Goal: Find specific page/section: Find specific page/section

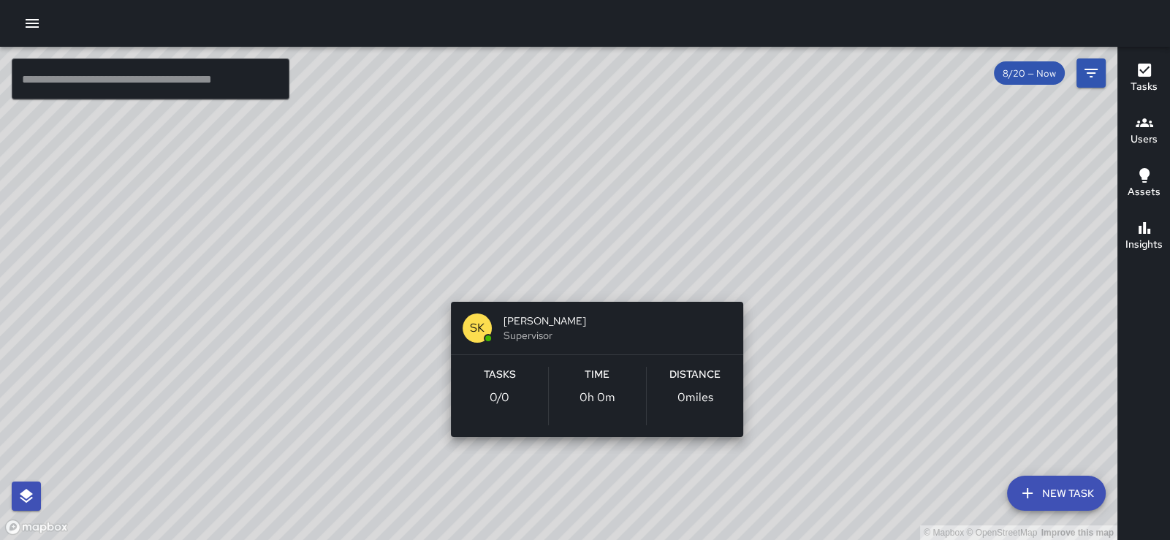
click at [587, 284] on div "© Mapbox © OpenStreetMap Improve this map SK SEAN KELLEY Supervisor Tasks 0 / 0…" at bounding box center [559, 293] width 1118 height 493
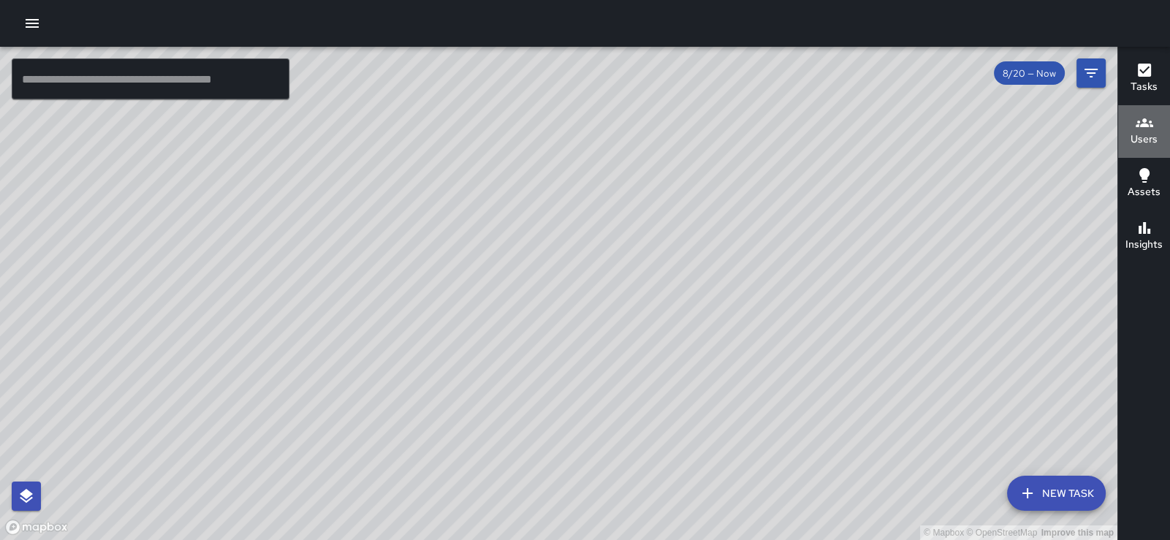
click at [1141, 133] on h6 "Users" at bounding box center [1144, 140] width 27 height 16
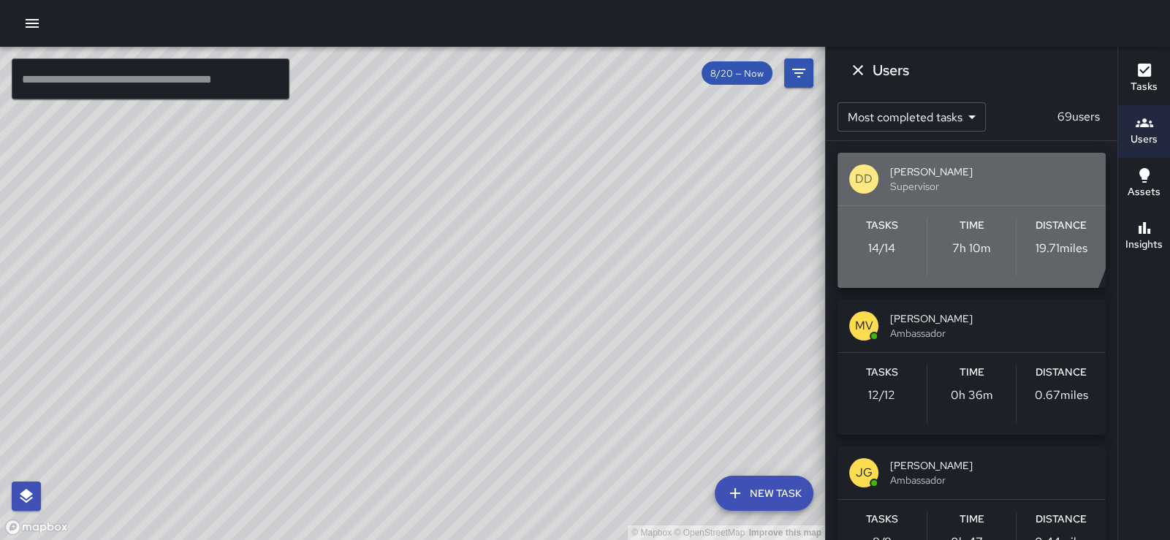
click at [892, 194] on span "Supervisor" at bounding box center [992, 186] width 204 height 15
click at [892, 197] on div "DD Diego De La Oliva Supervisor" at bounding box center [972, 179] width 268 height 53
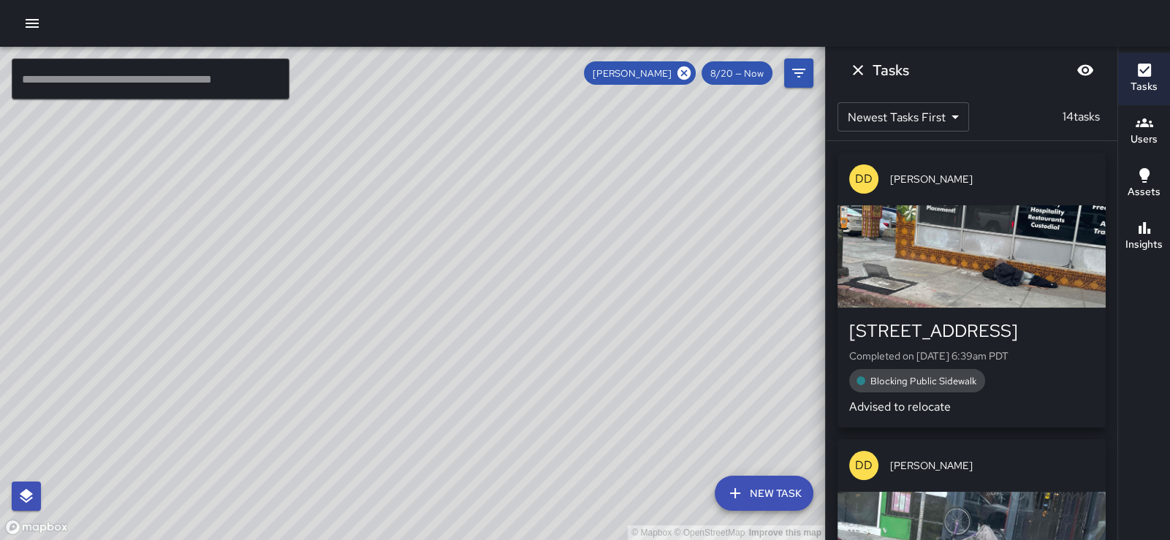
drag, startPoint x: 587, startPoint y: 279, endPoint x: 499, endPoint y: 385, distance: 137.5
click at [499, 385] on div "© Mapbox © OpenStreetMap Improve this map" at bounding box center [412, 293] width 825 height 493
drag, startPoint x: 499, startPoint y: 385, endPoint x: 289, endPoint y: 386, distance: 209.8
click at [289, 386] on div "© Mapbox © OpenStreetMap Improve this map" at bounding box center [412, 293] width 825 height 493
